Goal: Information Seeking & Learning: Learn about a topic

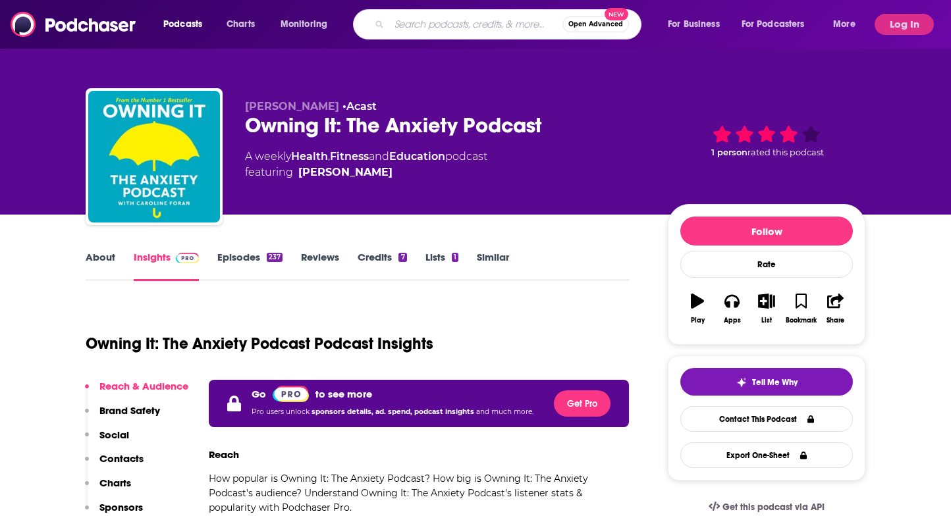
click at [458, 24] on input "Search podcasts, credits, & more..." at bounding box center [475, 24] width 173 height 21
paste input "Shifting Terrain"
type input "Shifting Terrain"
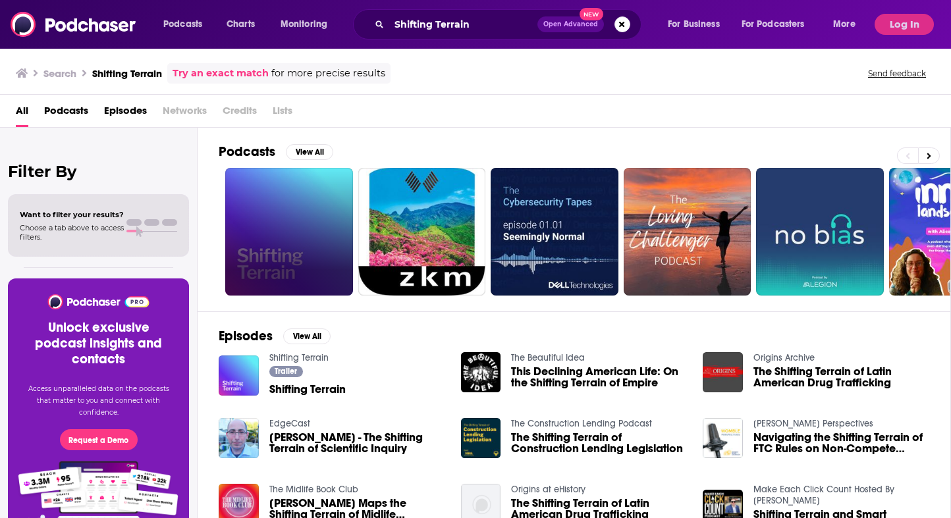
click at [313, 262] on link at bounding box center [289, 232] width 128 height 128
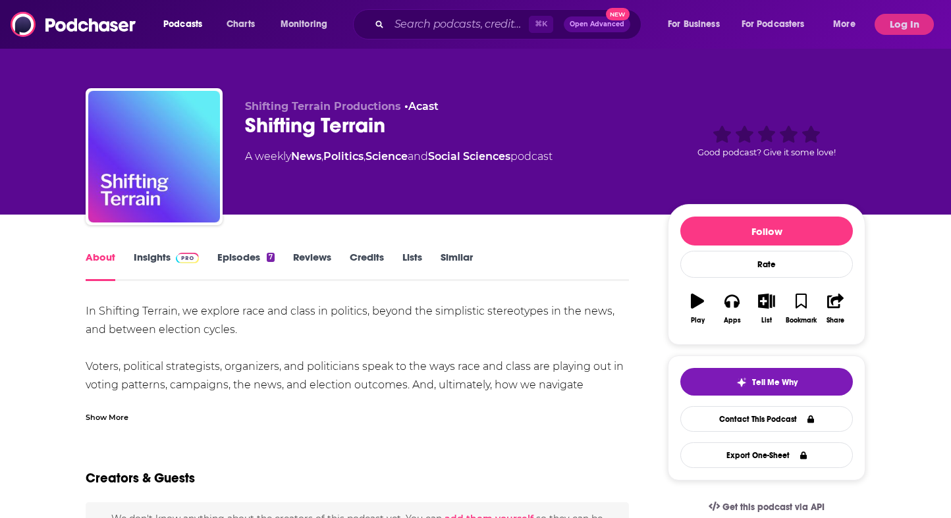
click at [167, 267] on link "Insights" at bounding box center [166, 266] width 65 height 30
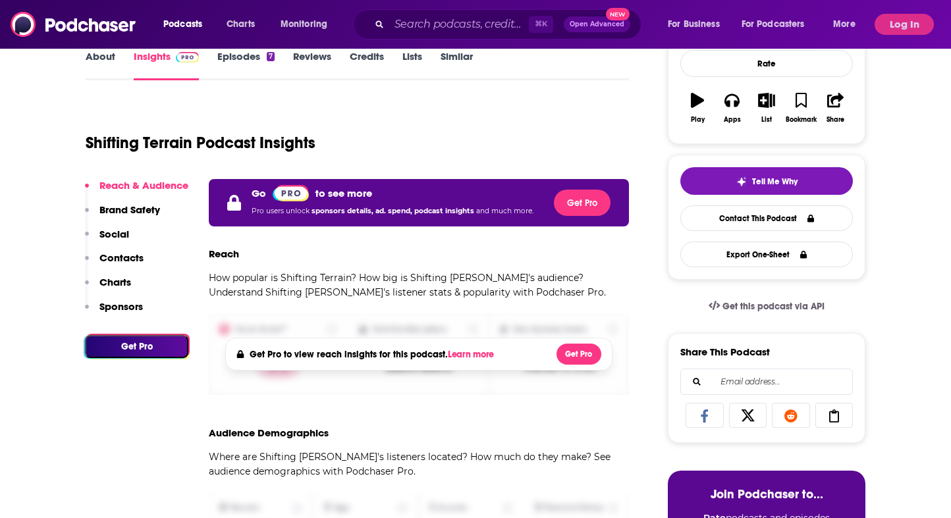
scroll to position [212, 0]
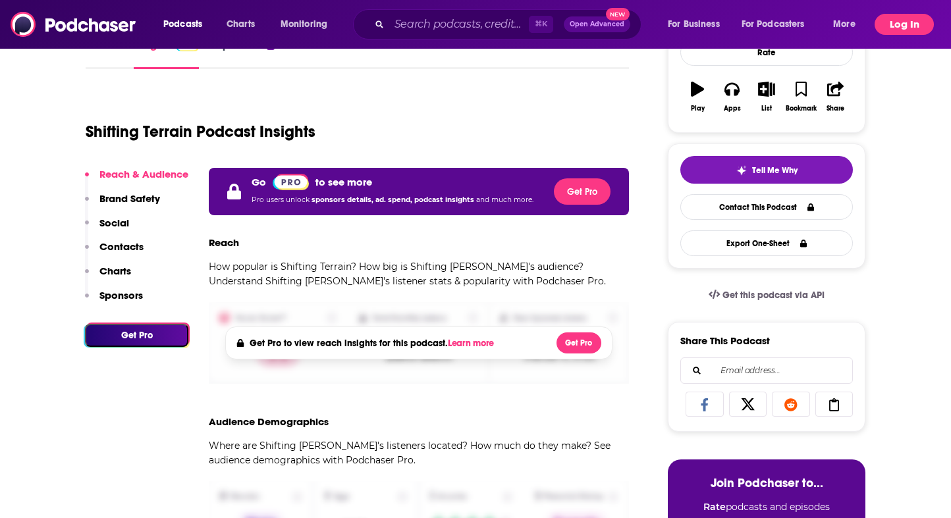
click at [888, 29] on button "Log In" at bounding box center [903, 24] width 59 height 21
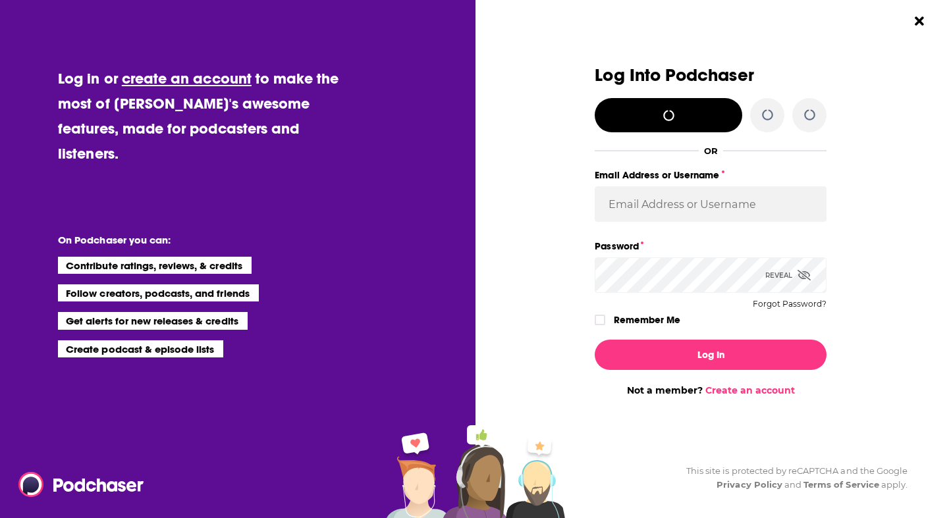
scroll to position [0, 0]
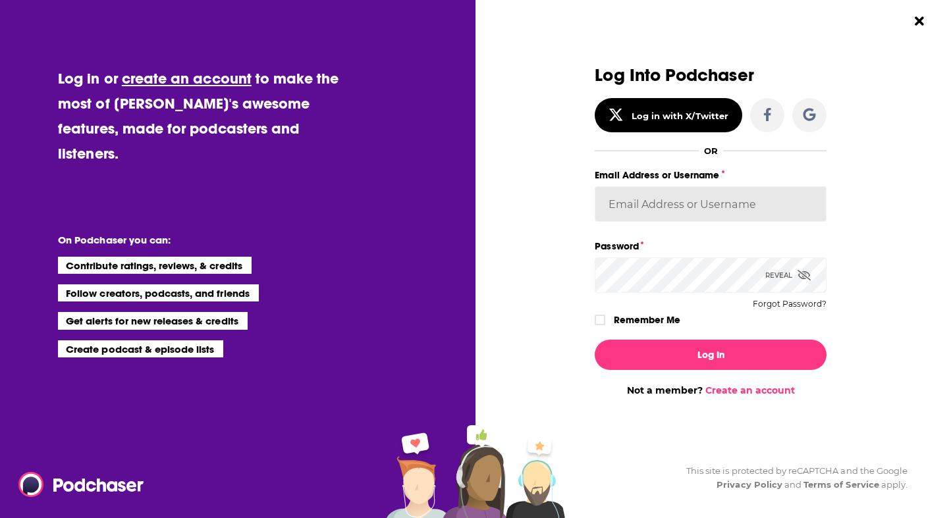
click at [713, 198] on input "Email Address or Username" at bounding box center [710, 204] width 232 height 36
type input "devinandrade"
click at [689, 377] on div "Log In Not a member? Create an account" at bounding box center [710, 362] width 232 height 67
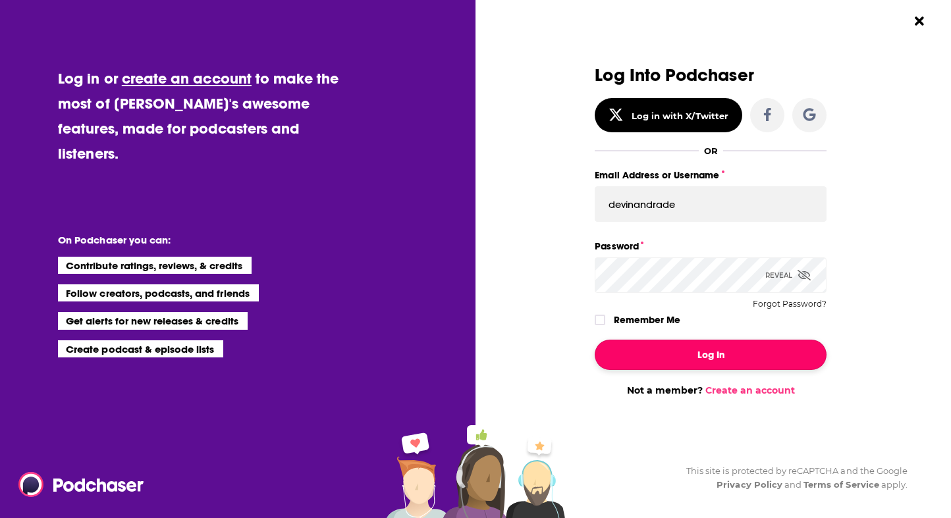
click at [689, 363] on button "Log In" at bounding box center [710, 355] width 232 height 30
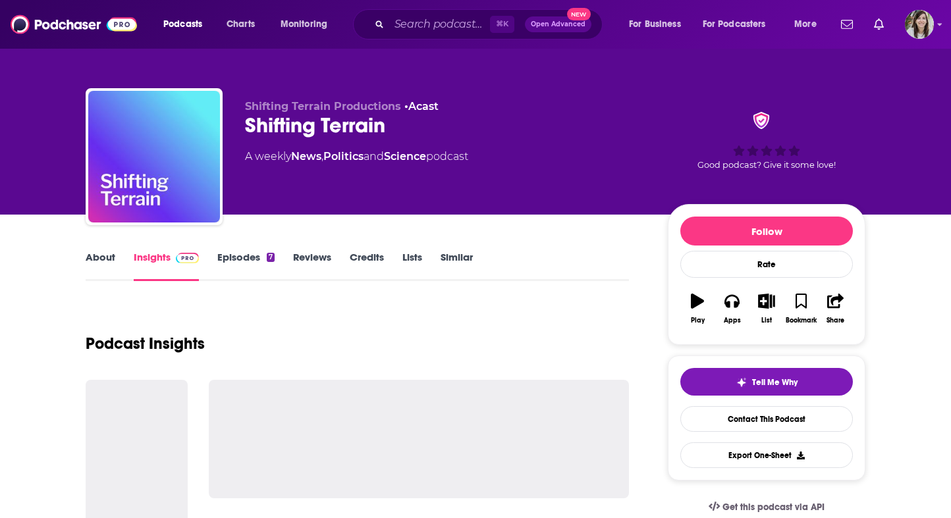
scroll to position [212, 0]
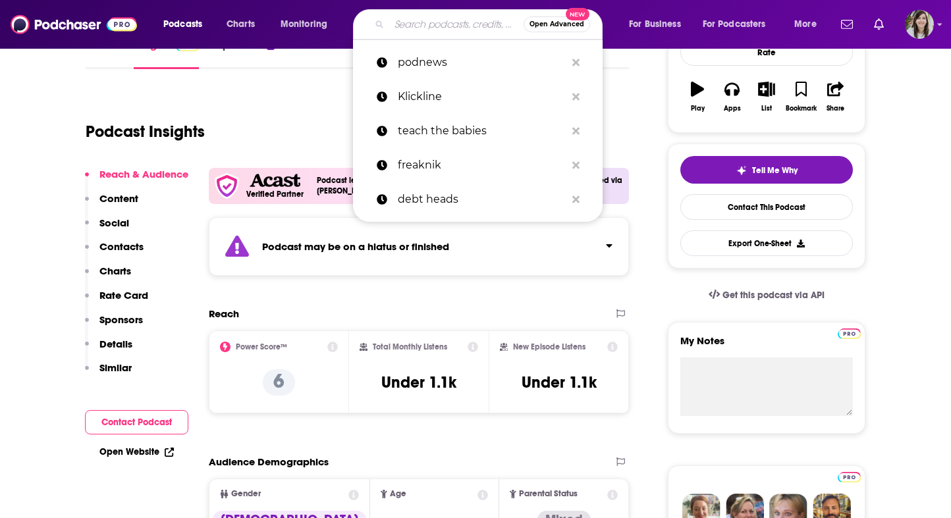
click at [423, 28] on input "Search podcasts, credits, & more..." at bounding box center [456, 24] width 134 height 21
click at [301, 132] on div "Podcast Insights" at bounding box center [352, 123] width 533 height 67
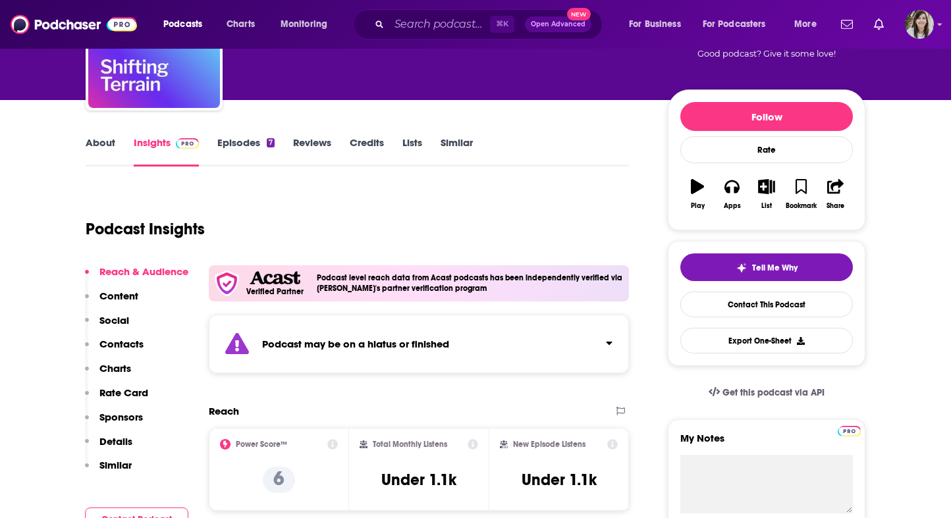
scroll to position [0, 0]
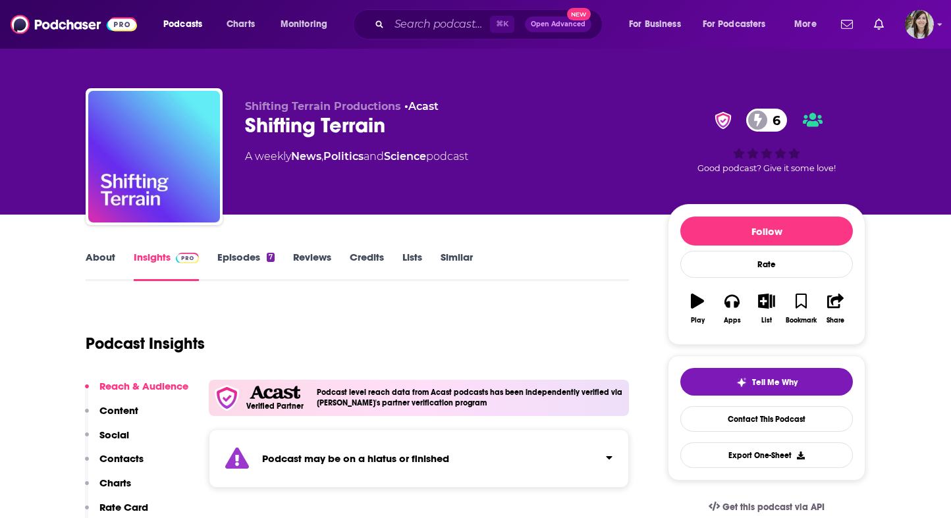
click at [242, 252] on link "Episodes 7" at bounding box center [245, 266] width 57 height 30
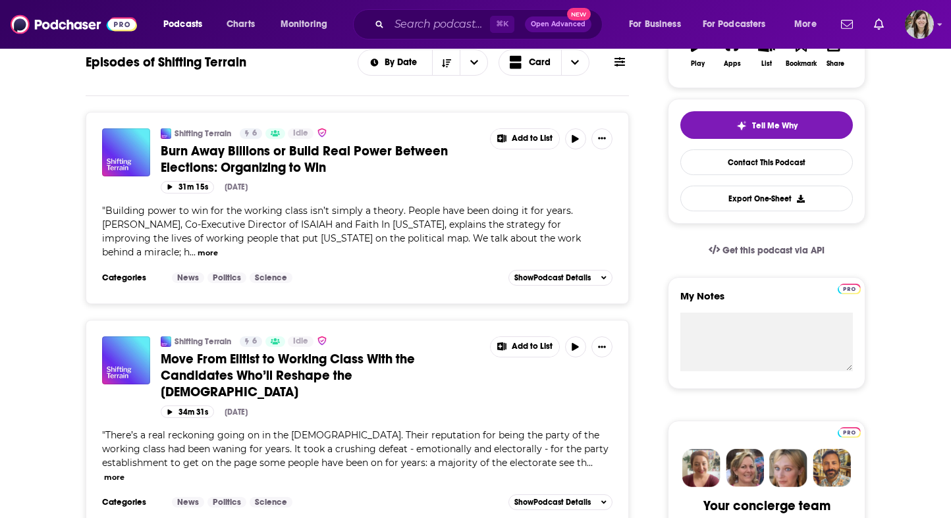
scroll to position [260, 0]
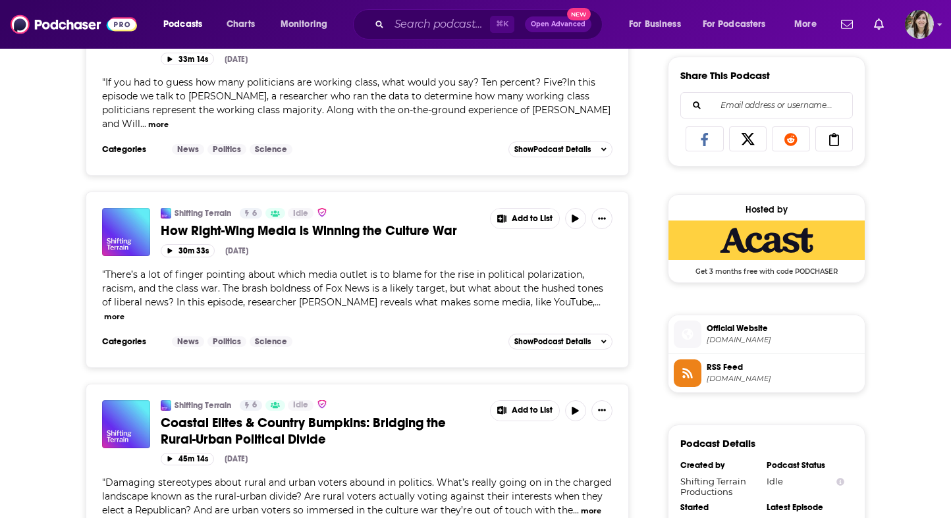
scroll to position [0, 0]
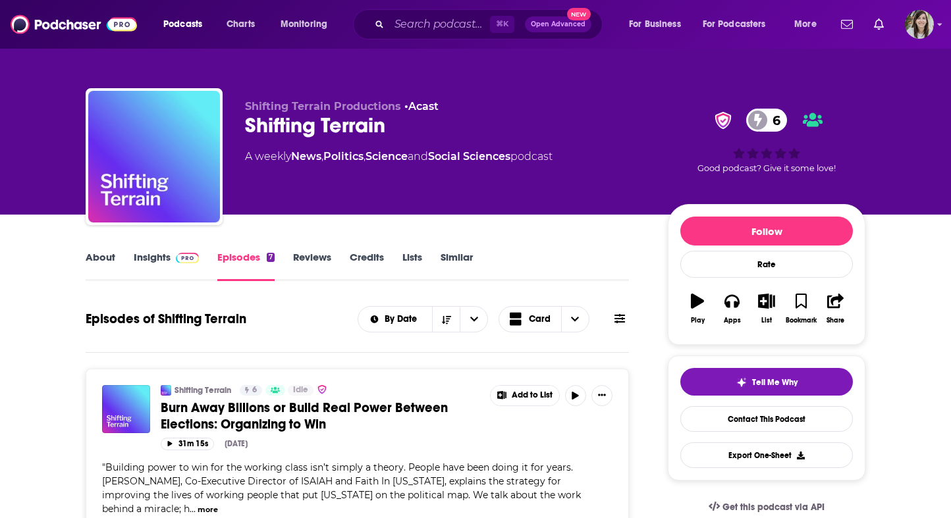
click at [147, 255] on link "Insights" at bounding box center [166, 266] width 65 height 30
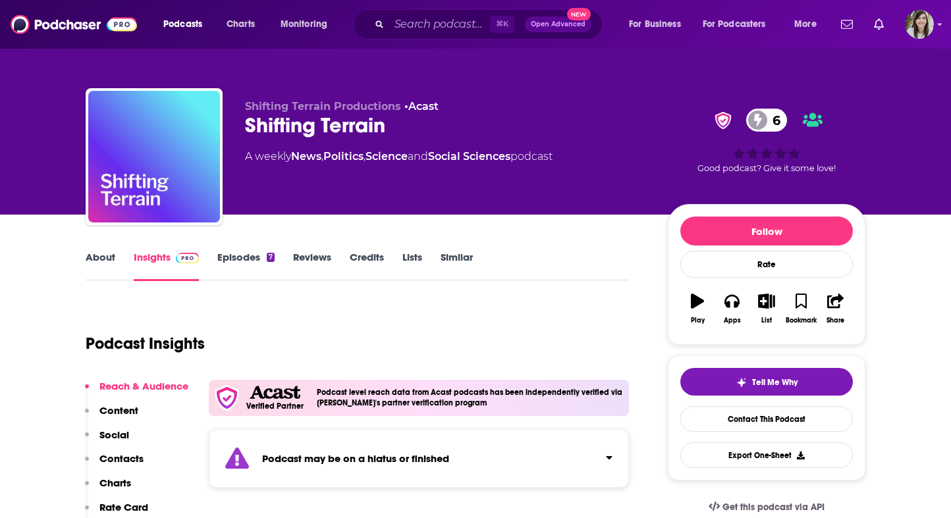
click at [94, 261] on link "About" at bounding box center [101, 266] width 30 height 30
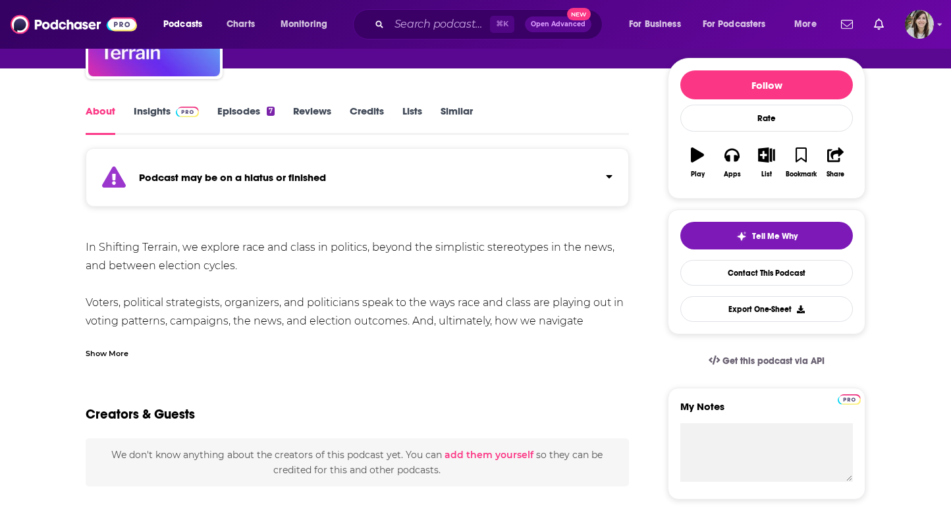
scroll to position [198, 0]
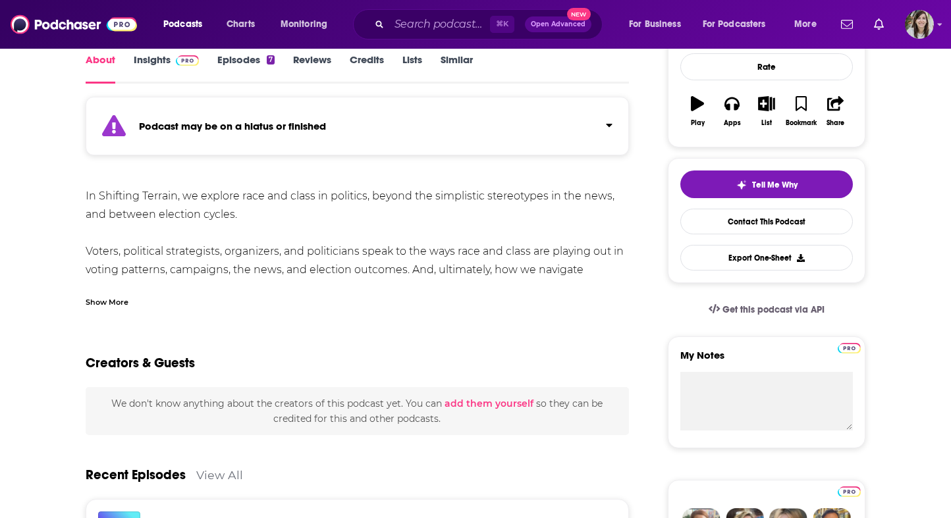
click at [110, 299] on div "Show More" at bounding box center [107, 301] width 43 height 13
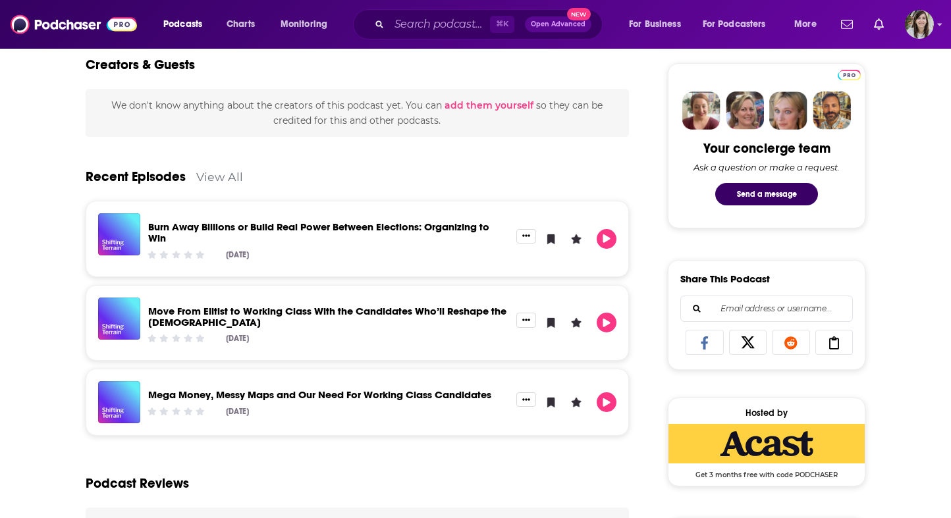
scroll to position [0, 0]
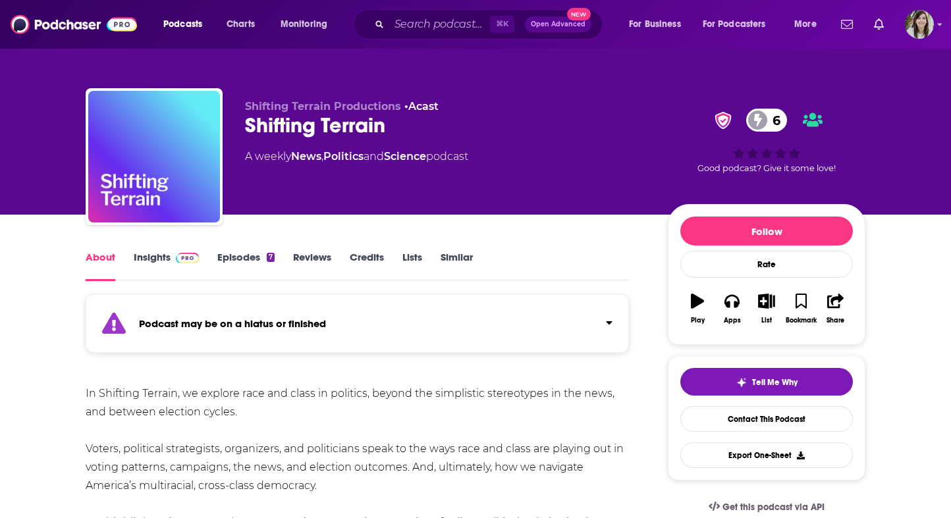
click at [279, 128] on div "Shifting Terrain 6" at bounding box center [446, 126] width 402 height 26
copy div "Shifting Terrain 6"
